Goal: Information Seeking & Learning: Compare options

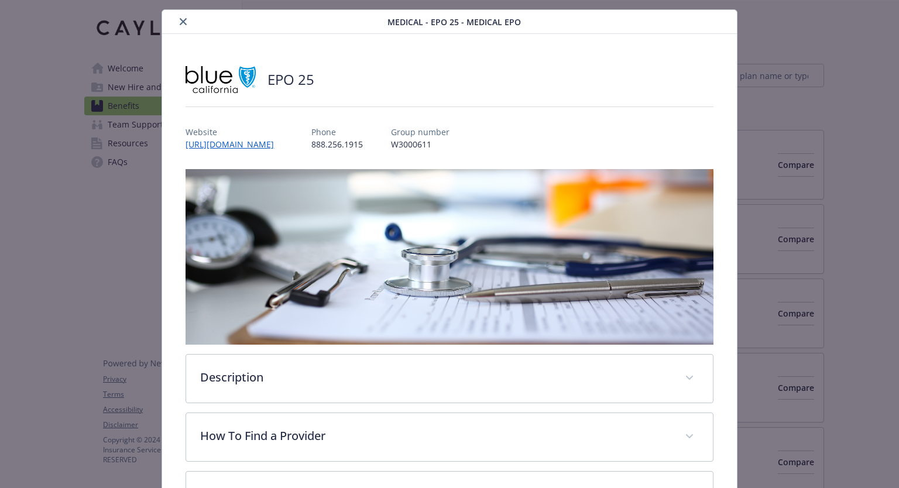
scroll to position [23, 0]
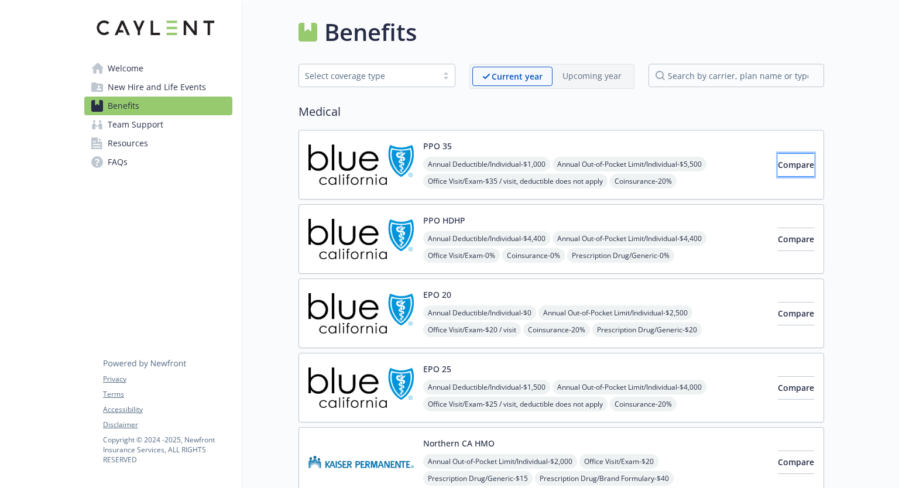
click at [778, 167] on span "Compare" at bounding box center [796, 164] width 36 height 11
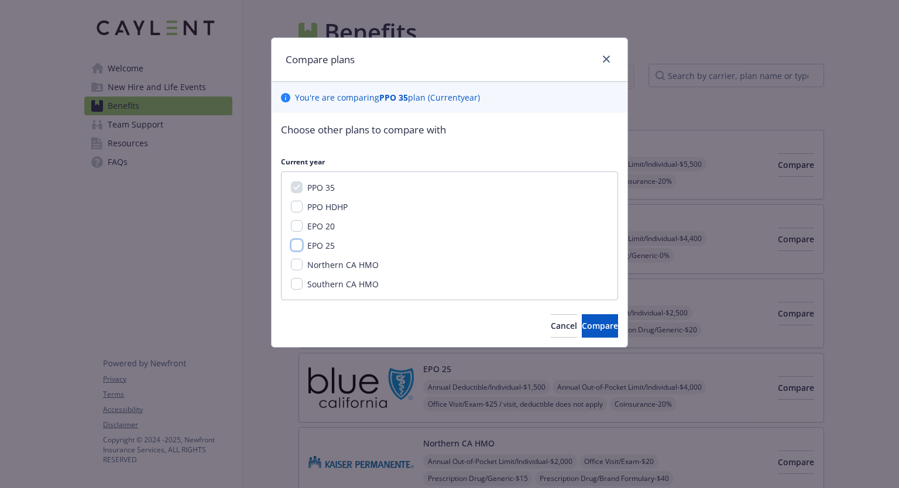
click at [299, 246] on input "EPO 25" at bounding box center [297, 245] width 12 height 12
checkbox input "true"
click at [582, 324] on span "Compare" at bounding box center [600, 325] width 36 height 11
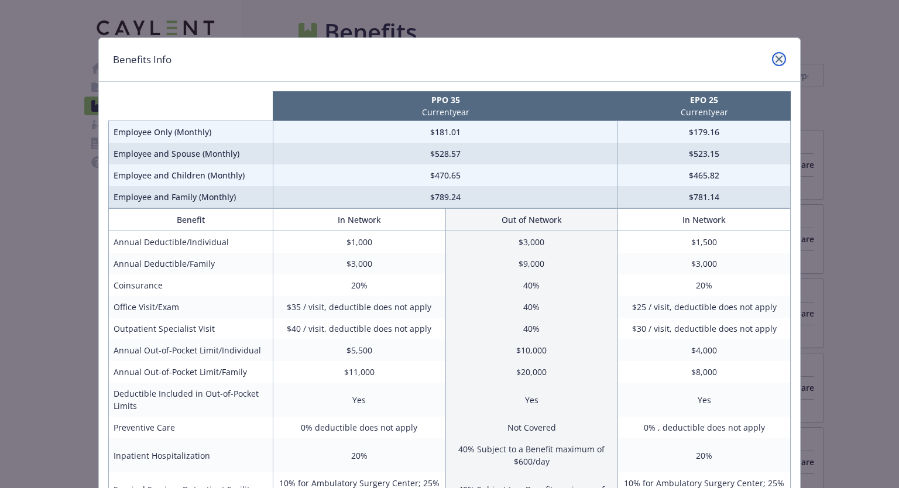
click at [775, 60] on icon "close" at bounding box center [778, 59] width 7 height 7
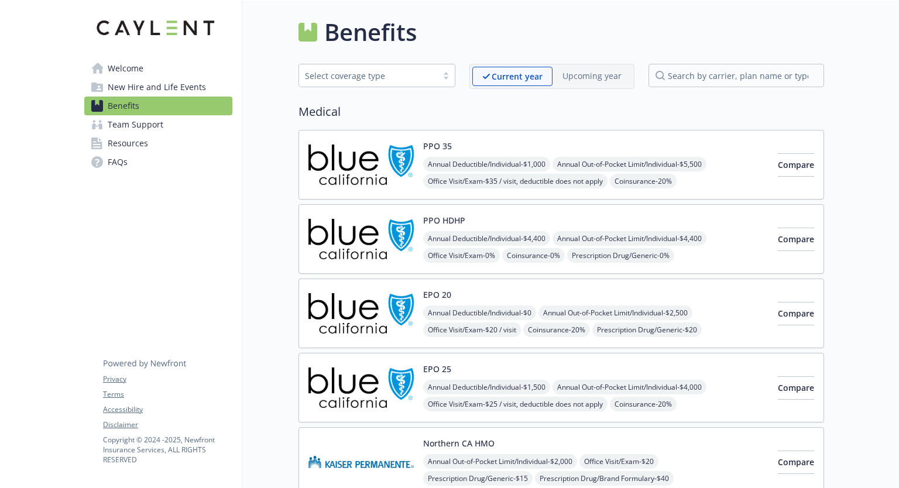
click at [520, 150] on div "PPO 35 Annual Deductible/Individual - $1,000 Annual Out-of-Pocket Limit/Individ…" at bounding box center [595, 165] width 345 height 50
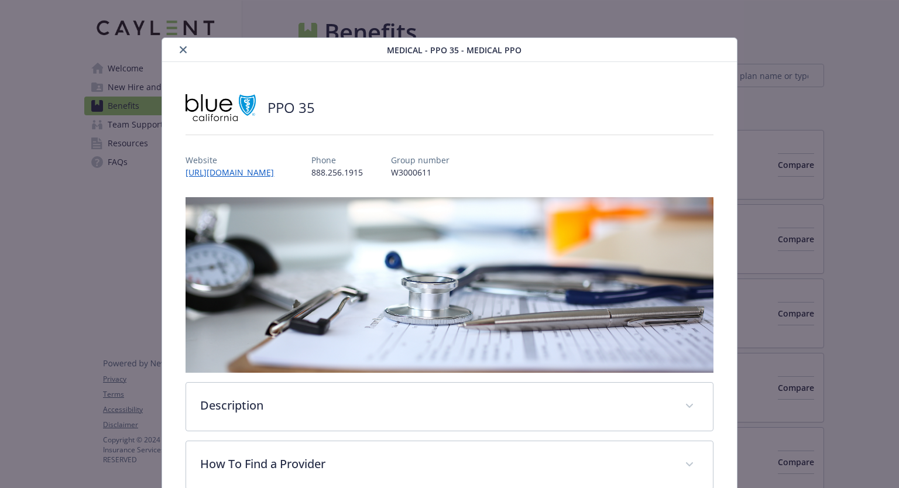
scroll to position [35, 0]
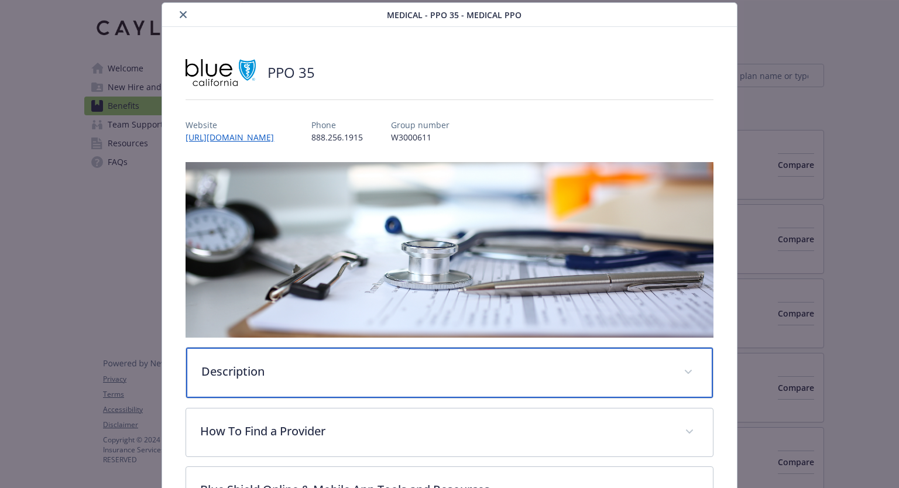
click at [336, 363] on p "Description" at bounding box center [435, 372] width 468 height 18
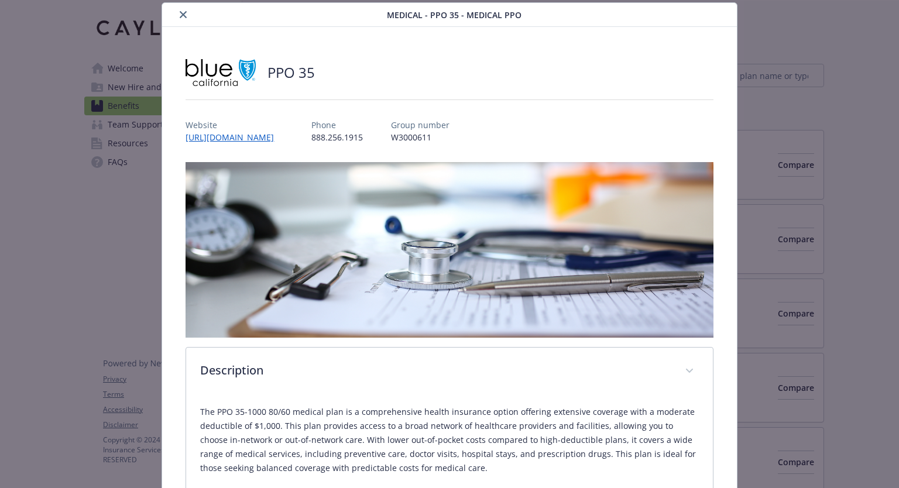
click at [631, 435] on p "The PPO 35-1000 80/60 medical plan is a comprehensive health insurance option o…" at bounding box center [449, 440] width 498 height 70
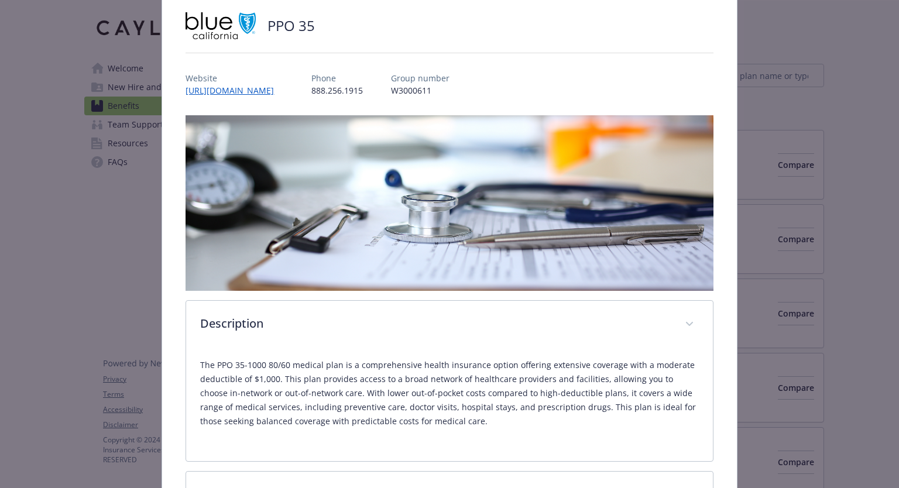
scroll to position [105, 0]
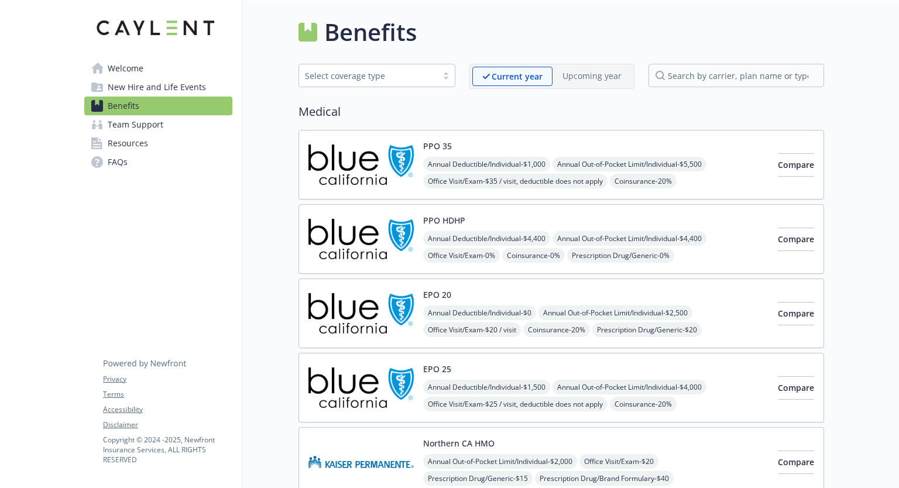
click at [377, 312] on img at bounding box center [360, 314] width 105 height 50
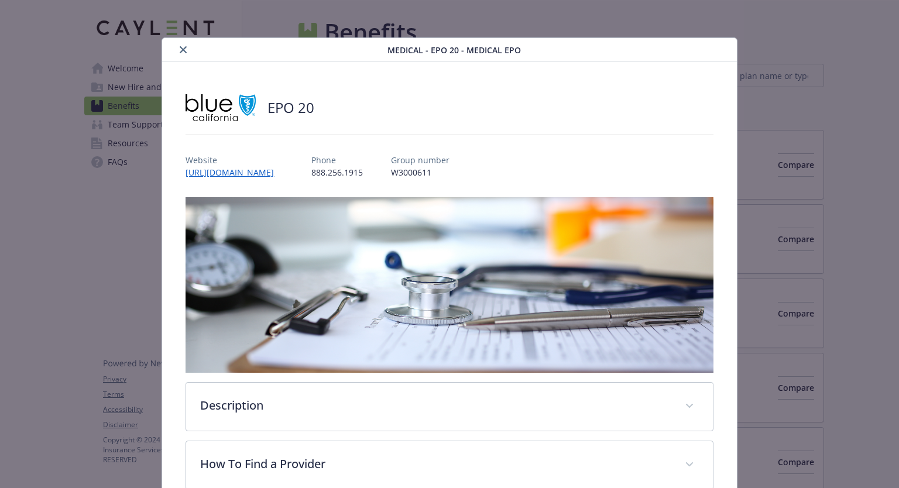
scroll to position [35, 0]
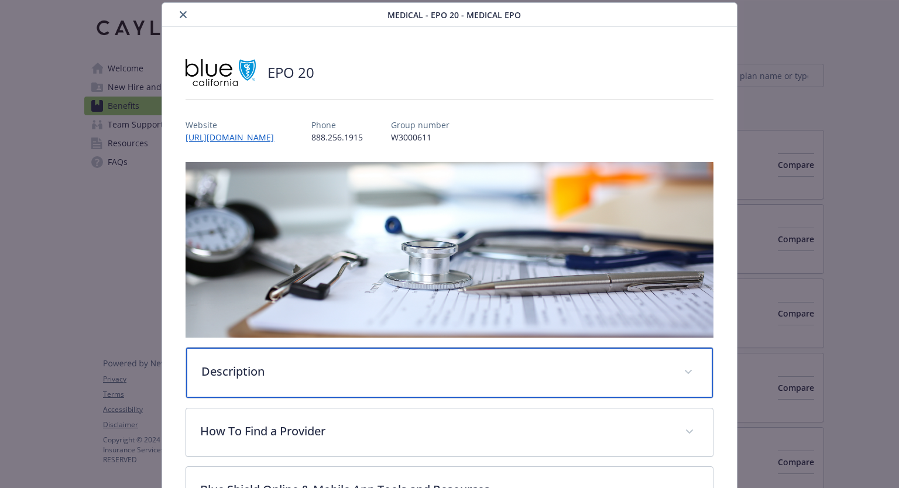
click at [496, 363] on p "Description" at bounding box center [435, 372] width 468 height 18
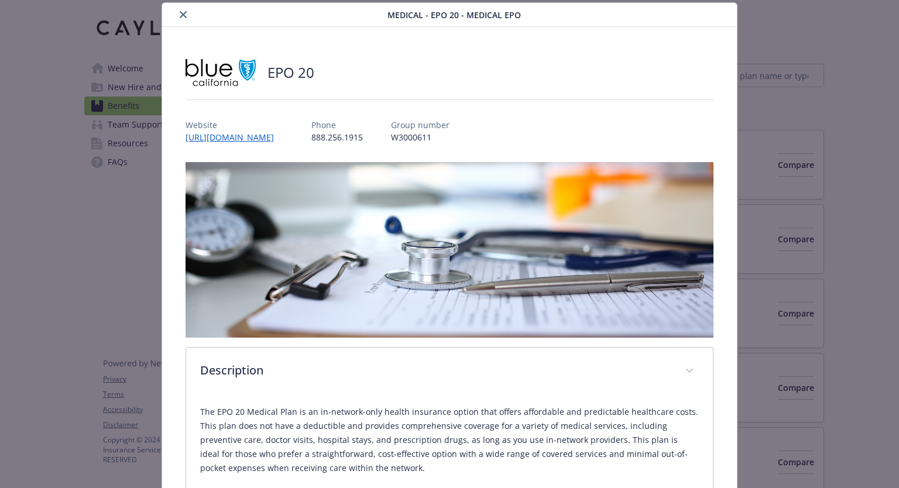
click at [548, 68] on div "EPO 20" at bounding box center [449, 72] width 527 height 35
click at [184, 16] on icon "close" at bounding box center [183, 14] width 7 height 7
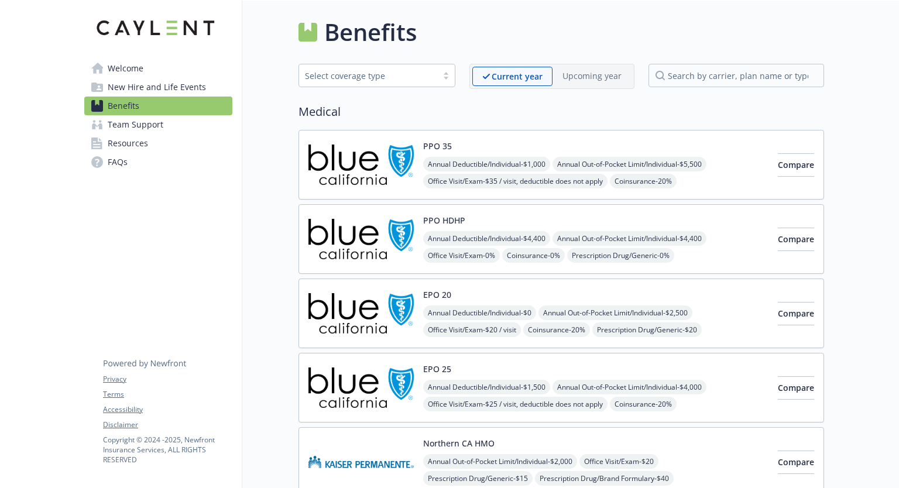
click at [339, 392] on img at bounding box center [360, 388] width 105 height 50
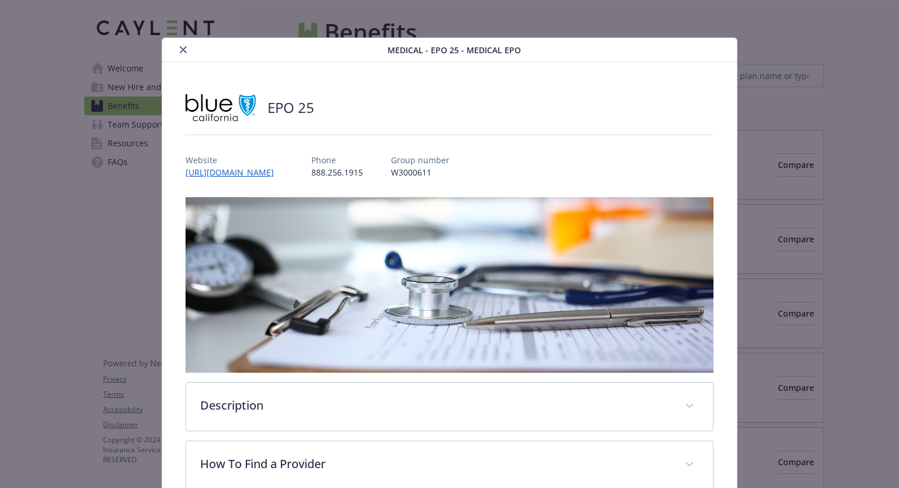
scroll to position [35, 0]
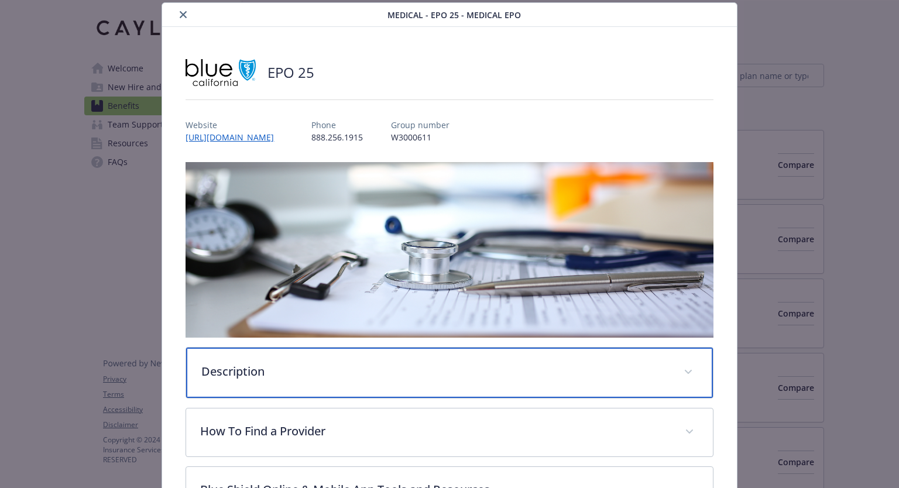
click at [576, 380] on div "Description" at bounding box center [449, 373] width 526 height 50
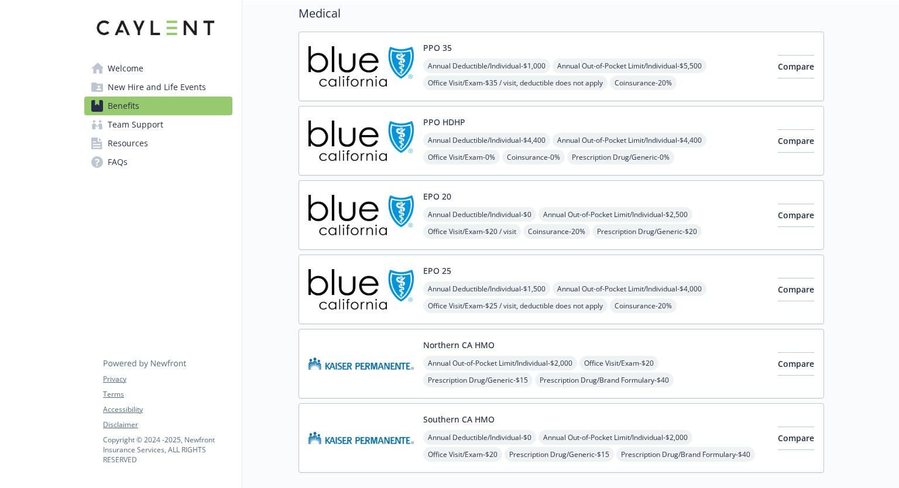
scroll to position [105, 0]
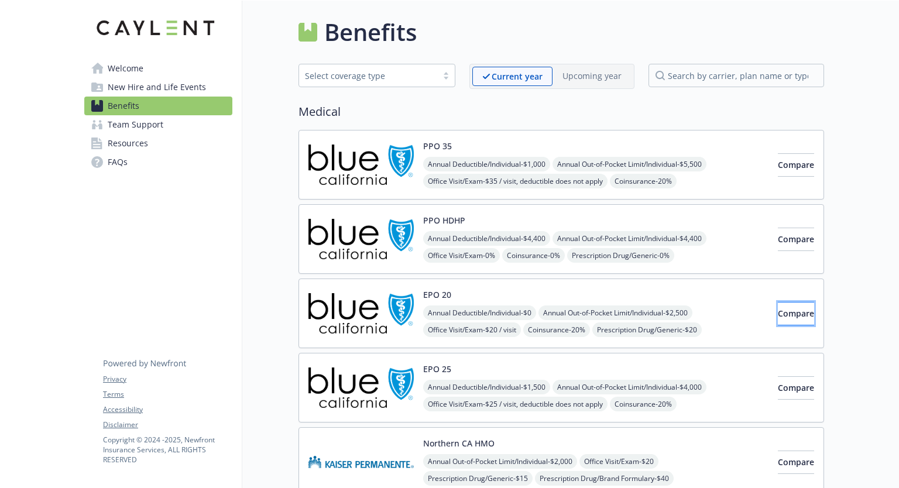
click at [778, 311] on span "Compare" at bounding box center [796, 313] width 36 height 11
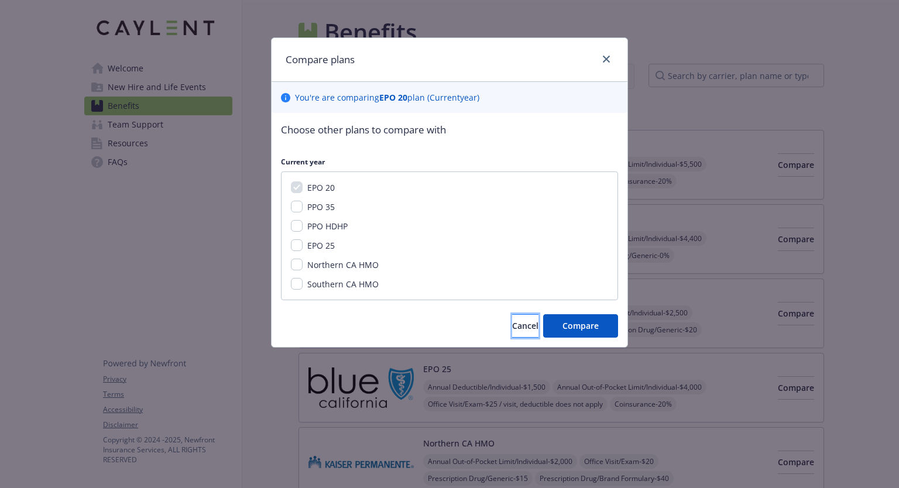
click at [512, 324] on span "Cancel" at bounding box center [525, 325] width 26 height 11
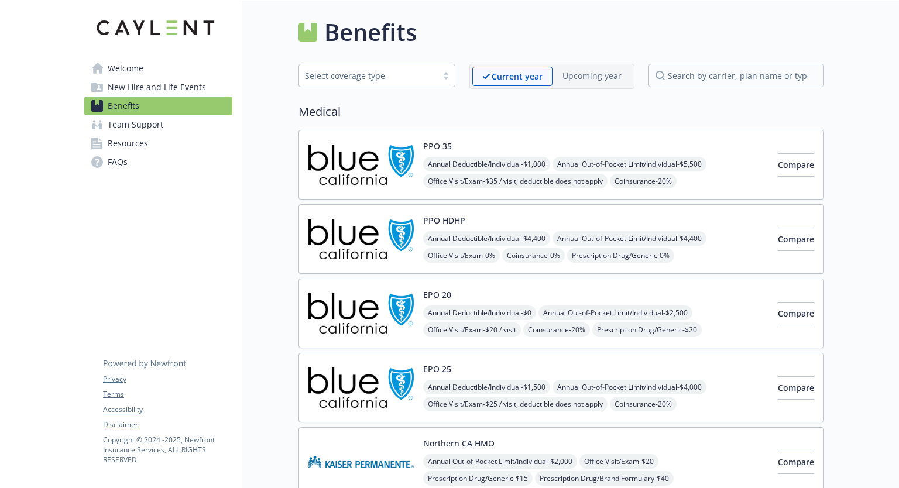
click at [330, 314] on img at bounding box center [360, 314] width 105 height 50
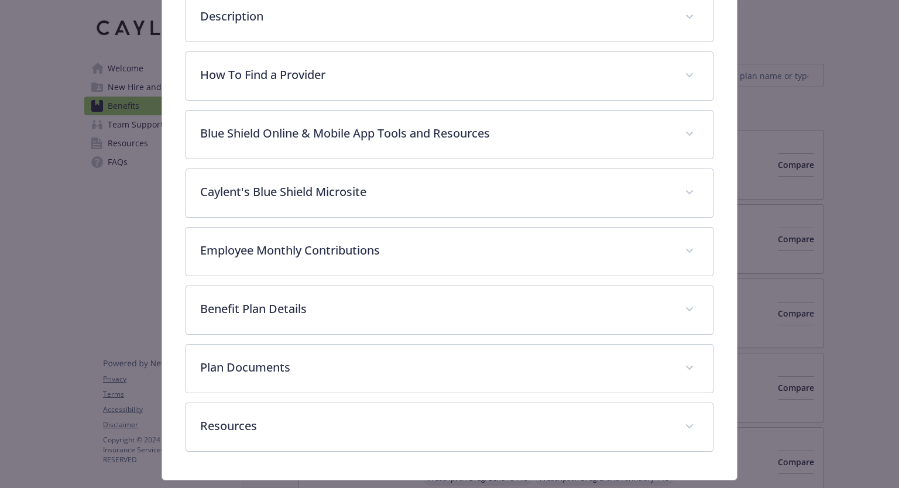
scroll to position [389, 0]
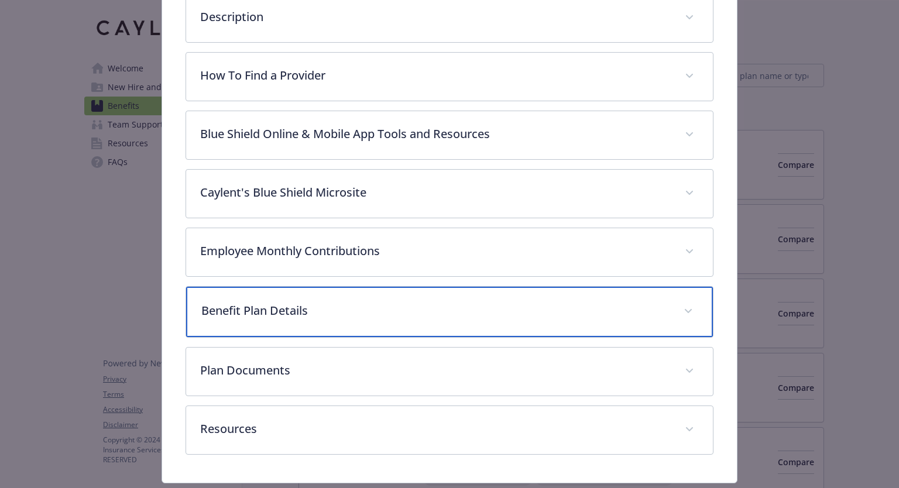
click at [327, 303] on p "Benefit Plan Details" at bounding box center [435, 311] width 468 height 18
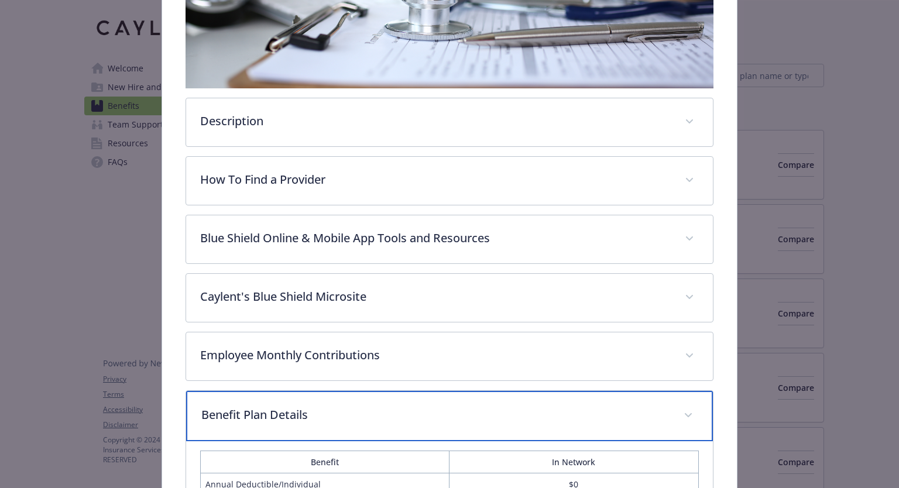
scroll to position [255, 0]
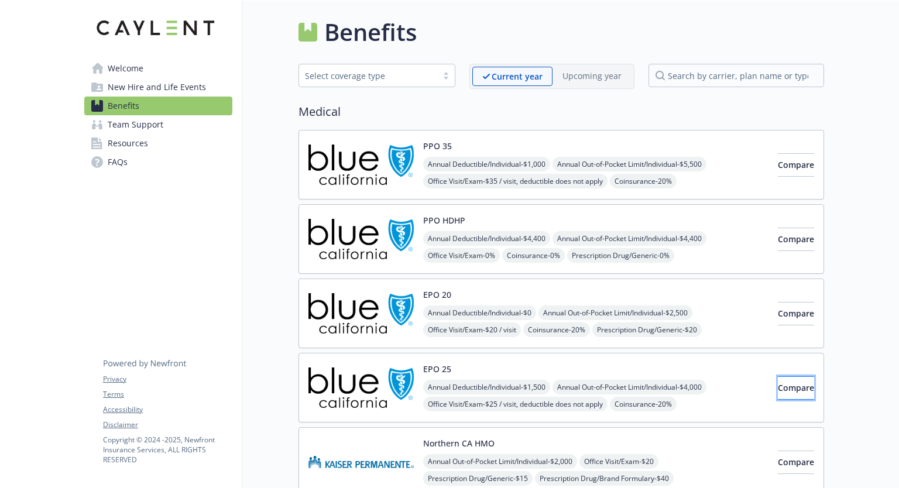
click at [778, 387] on span "Compare" at bounding box center [796, 387] width 36 height 11
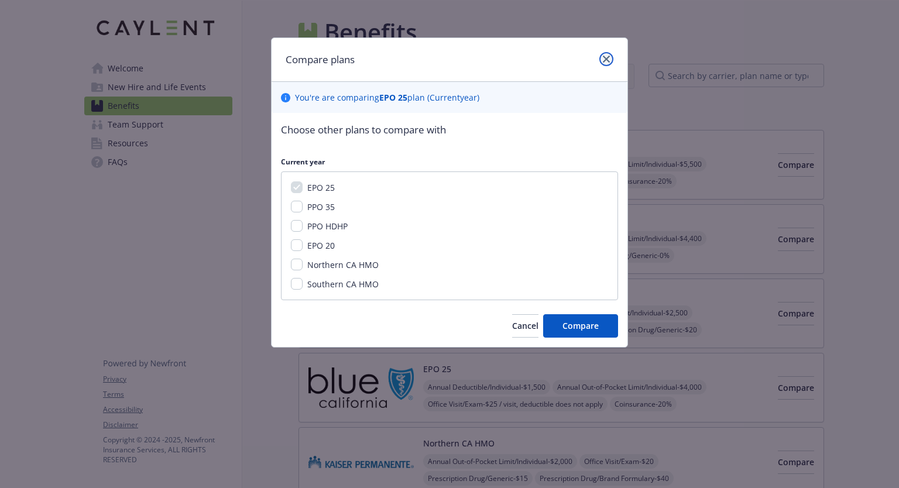
click at [604, 56] on icon "close" at bounding box center [606, 59] width 7 height 7
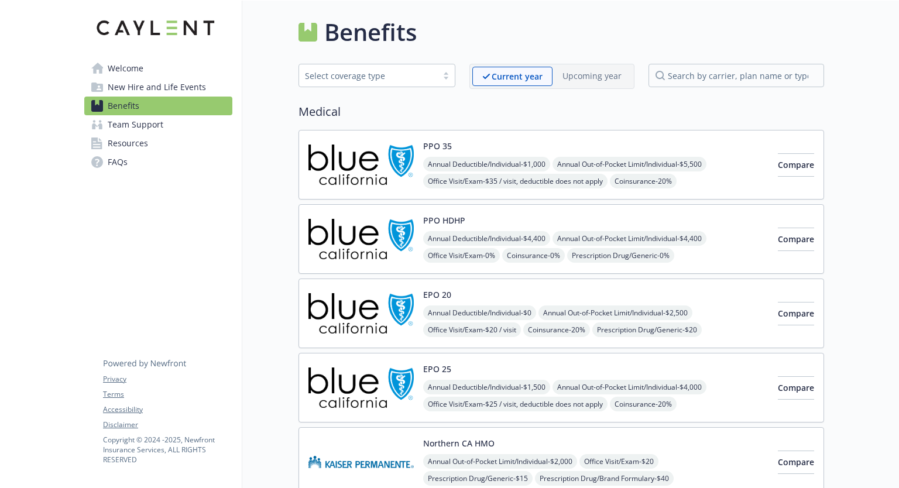
click at [342, 384] on img at bounding box center [360, 388] width 105 height 50
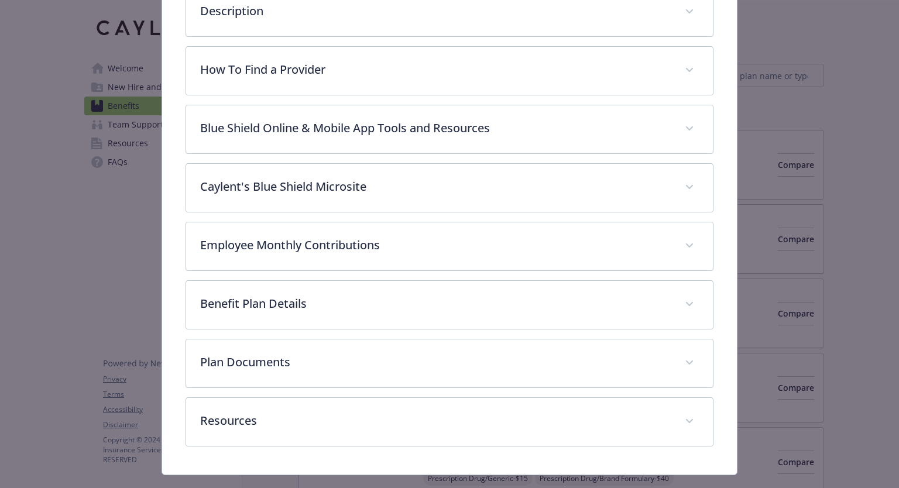
scroll to position [393, 0]
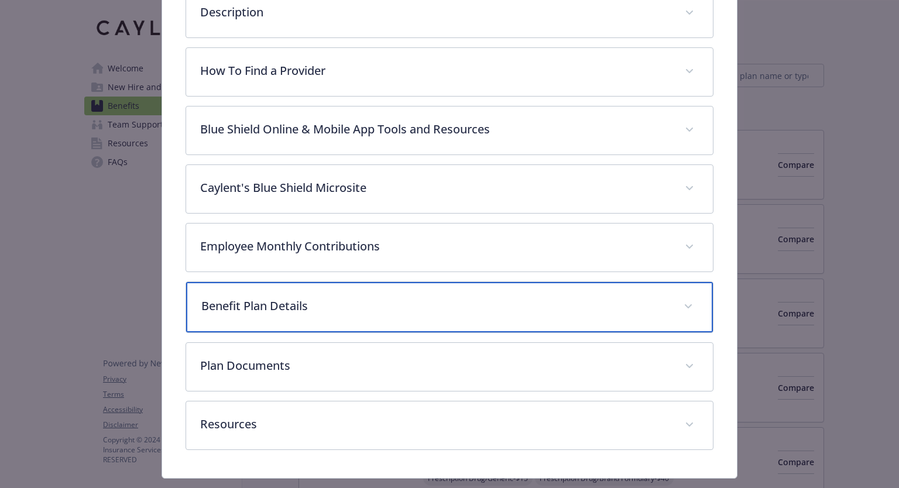
click at [267, 302] on p "Benefit Plan Details" at bounding box center [435, 306] width 468 height 18
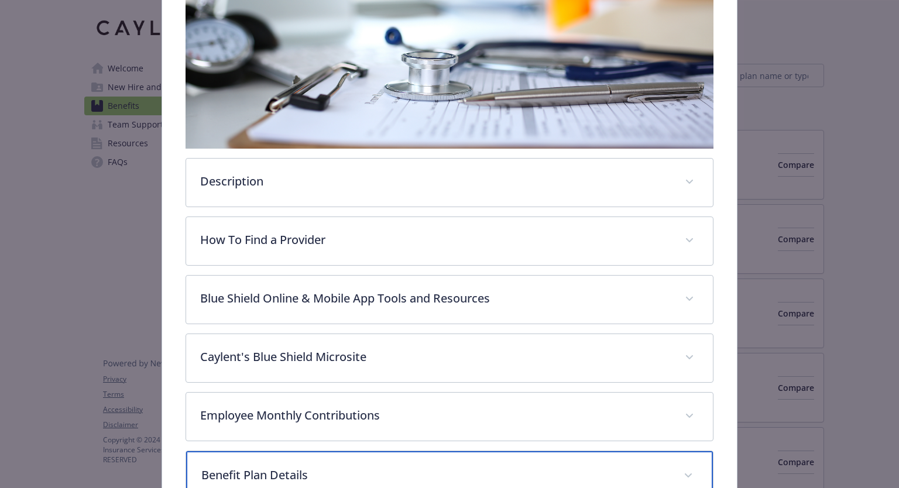
scroll to position [222, 0]
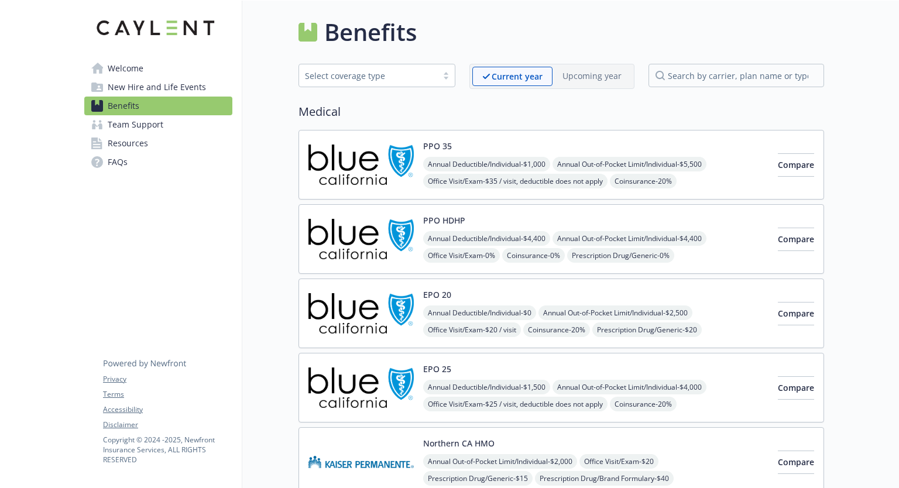
click at [379, 165] on img at bounding box center [360, 165] width 105 height 50
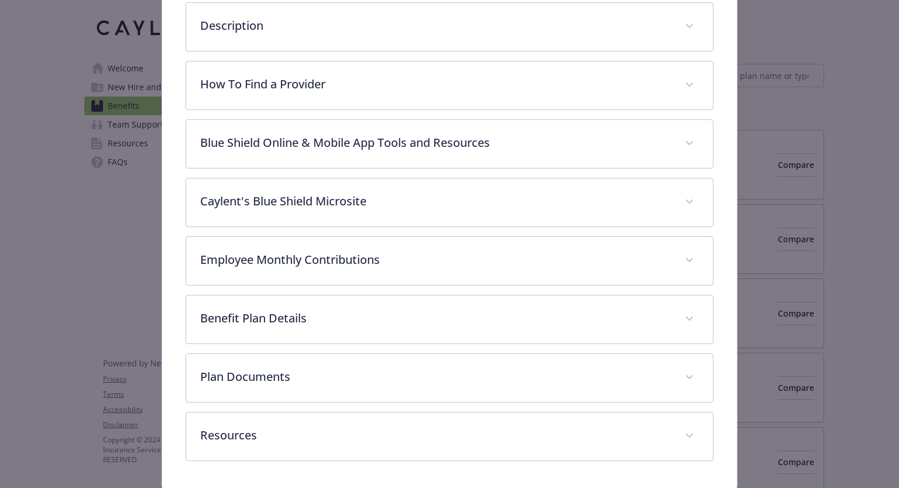
scroll to position [379, 0]
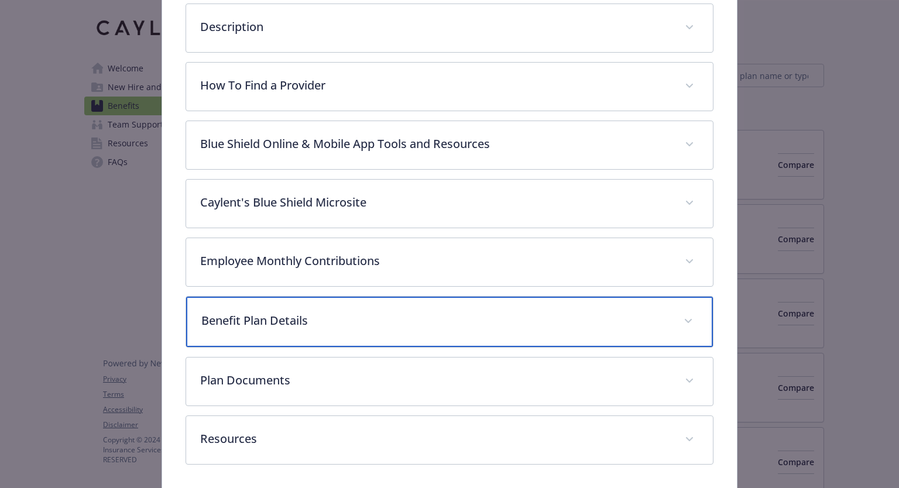
click at [397, 306] on div "Benefit Plan Details" at bounding box center [449, 322] width 526 height 50
